Goal: Transaction & Acquisition: Purchase product/service

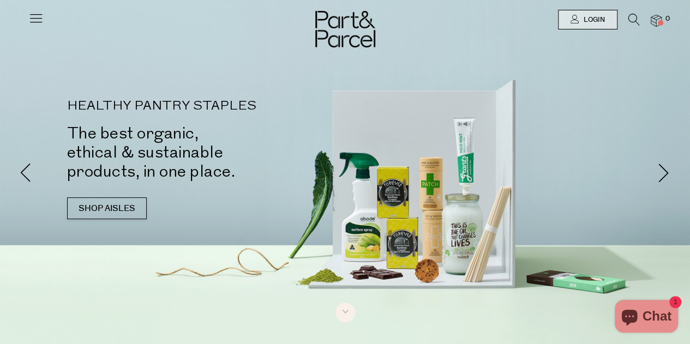
click at [37, 17] on icon at bounding box center [35, 17] width 15 height 15
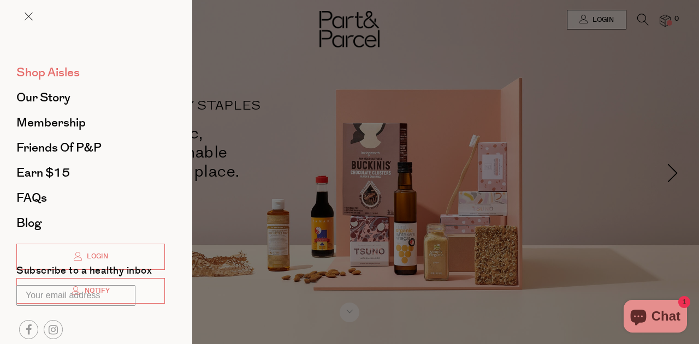
click at [68, 77] on span "Shop Aisles" at bounding box center [47, 72] width 63 height 17
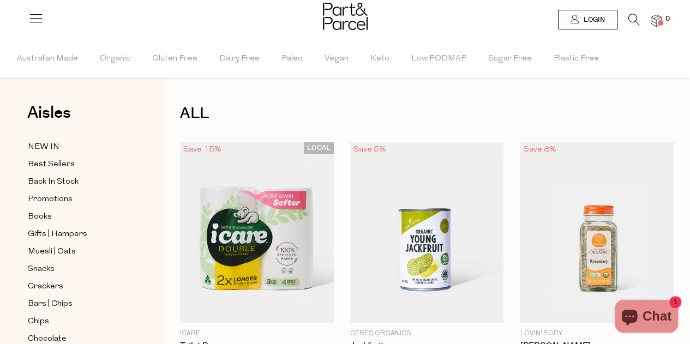
scroll to position [55, 0]
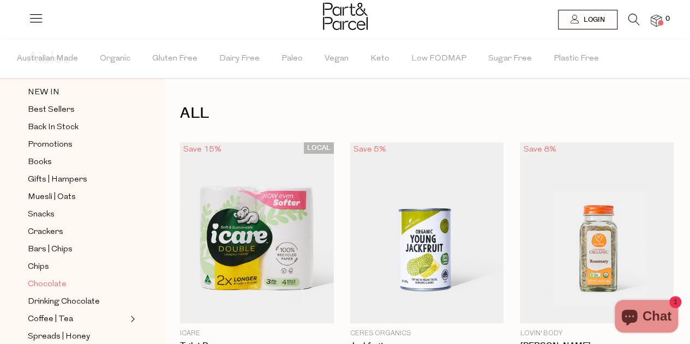
drag, startPoint x: 53, startPoint y: 278, endPoint x: 84, endPoint y: 280, distance: 30.1
click at [54, 278] on span "Chocolate" at bounding box center [47, 284] width 39 height 13
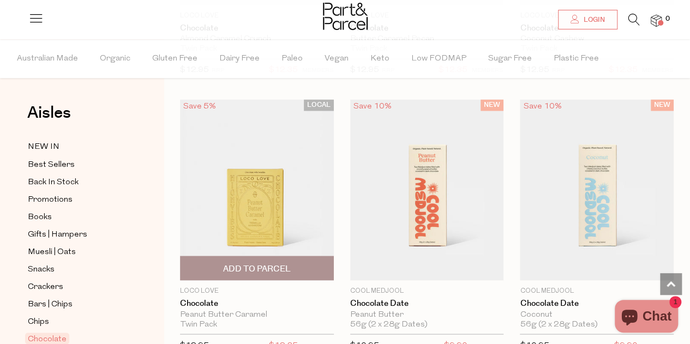
scroll to position [873, 0]
